Goal: Task Accomplishment & Management: Use online tool/utility

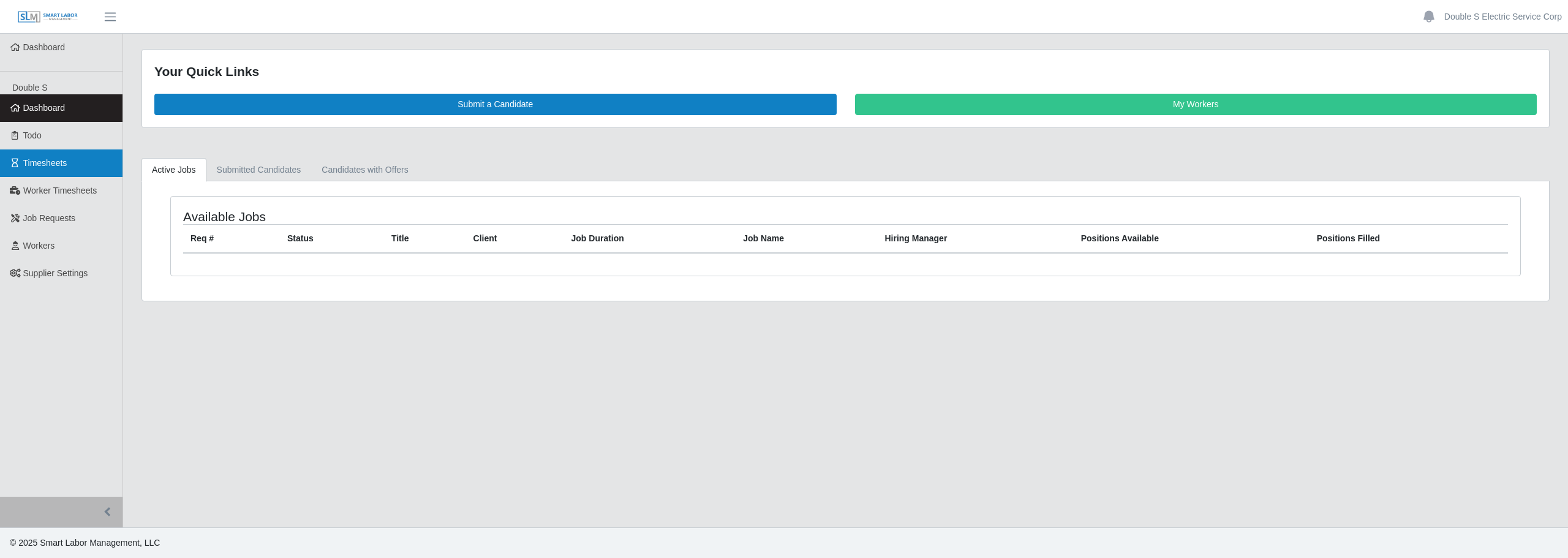
click at [62, 163] on span "Timesheets" at bounding box center [45, 162] width 44 height 10
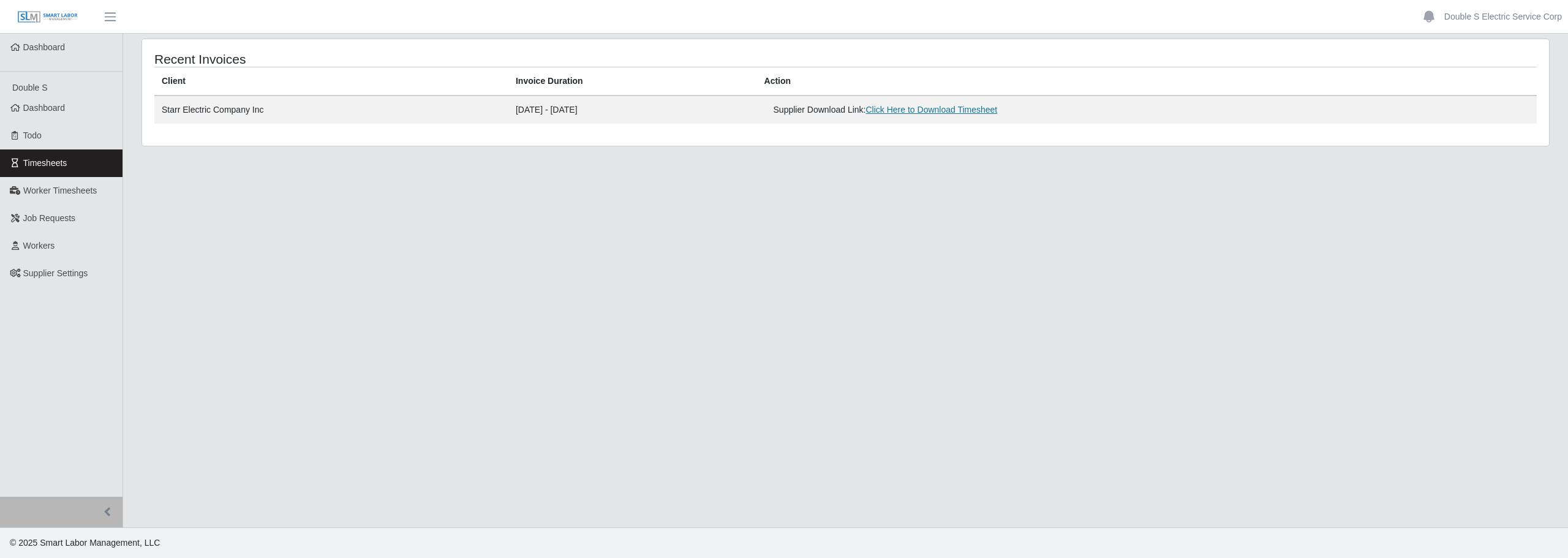
click at [987, 111] on link "Click Here to Download Timesheet" at bounding box center [932, 110] width 132 height 10
click at [959, 112] on link "Click Here to Download Timesheet" at bounding box center [932, 110] width 132 height 10
